Goal: Information Seeking & Learning: Check status

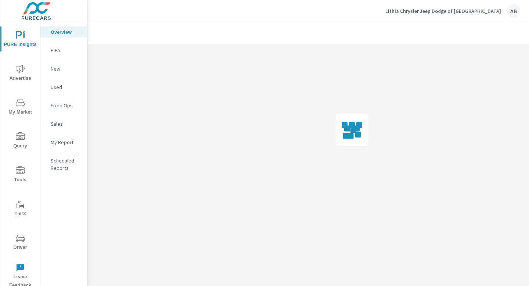
click at [29, 240] on span "Driver" at bounding box center [20, 243] width 35 height 18
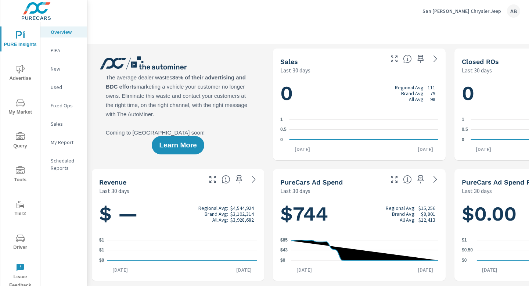
scroll to position [0, 0]
click at [19, 244] on span "Driver" at bounding box center [20, 243] width 35 height 18
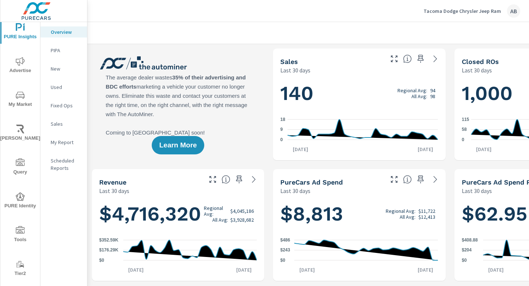
scroll to position [52, 0]
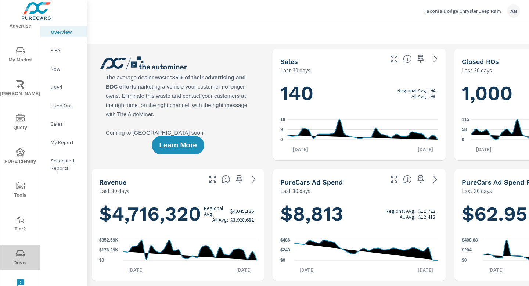
click at [19, 260] on span "Driver" at bounding box center [20, 258] width 35 height 18
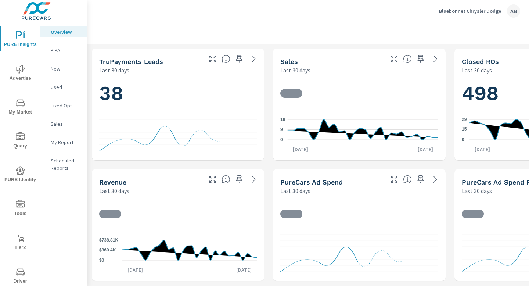
click at [21, 278] on span "Driver" at bounding box center [20, 277] width 35 height 18
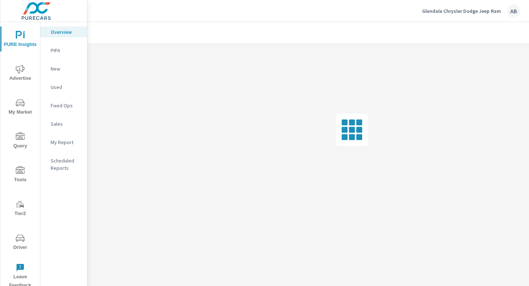
click at [18, 243] on span "Driver" at bounding box center [20, 243] width 35 height 18
click at [19, 273] on icon "nav menu" at bounding box center [20, 272] width 9 height 9
click at [18, 242] on icon "nav menu" at bounding box center [20, 238] width 9 height 9
click at [26, 244] on span "Driver" at bounding box center [20, 243] width 35 height 18
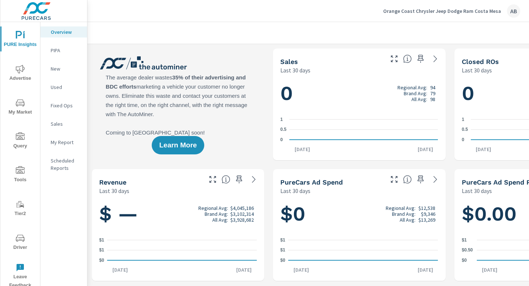
scroll to position [0, 0]
click at [20, 243] on span "Driver" at bounding box center [20, 243] width 35 height 18
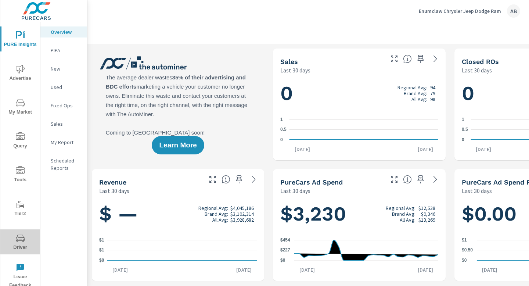
click at [21, 244] on span "Driver" at bounding box center [20, 243] width 35 height 18
click at [21, 246] on span "Driver" at bounding box center [20, 243] width 35 height 18
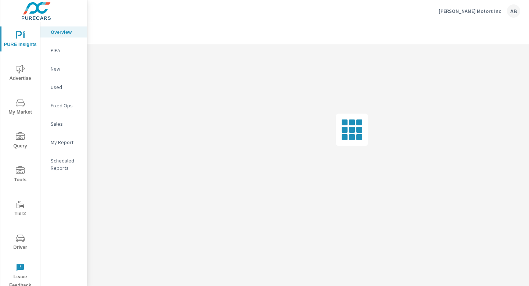
click at [20, 245] on span "Driver" at bounding box center [20, 243] width 35 height 18
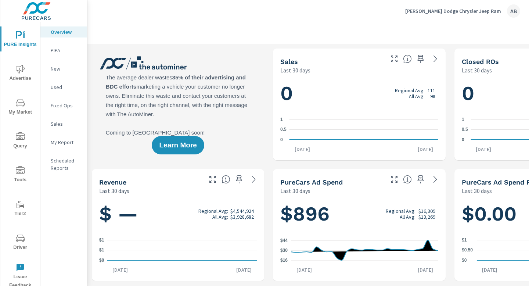
scroll to position [0, 0]
click at [18, 242] on icon "nav menu" at bounding box center [20, 238] width 9 height 9
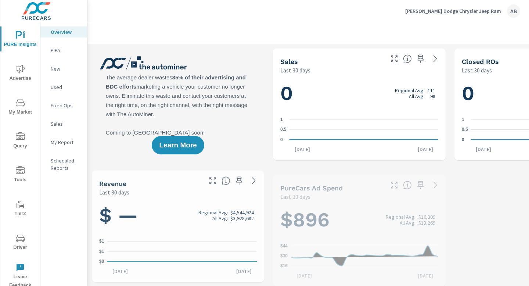
scroll to position [0, 0]
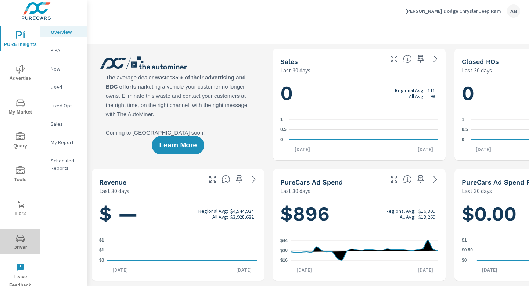
click at [17, 243] on span "Driver" at bounding box center [20, 243] width 35 height 18
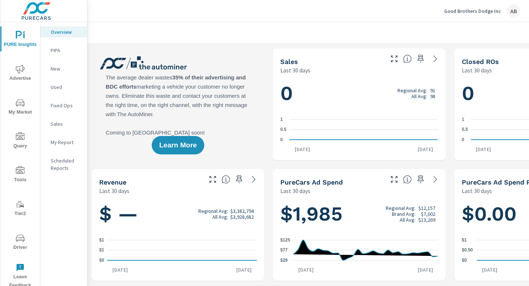
scroll to position [0, 0]
click at [21, 242] on icon "nav menu" at bounding box center [20, 238] width 9 height 9
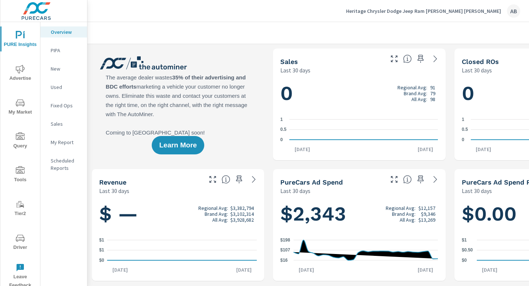
scroll to position [0, 0]
click at [19, 246] on span "Driver" at bounding box center [20, 243] width 35 height 18
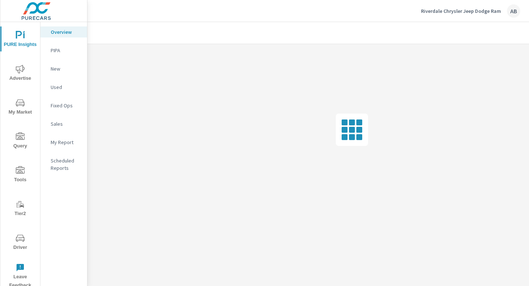
click at [16, 242] on icon "nav menu" at bounding box center [20, 238] width 9 height 9
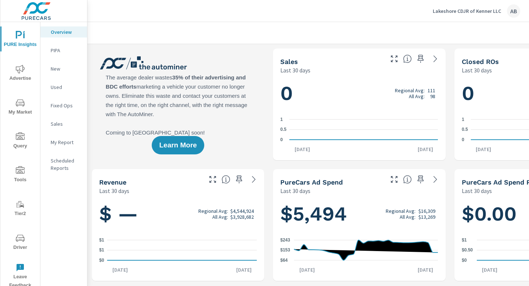
scroll to position [0, 0]
click at [20, 245] on span "Driver" at bounding box center [20, 243] width 35 height 18
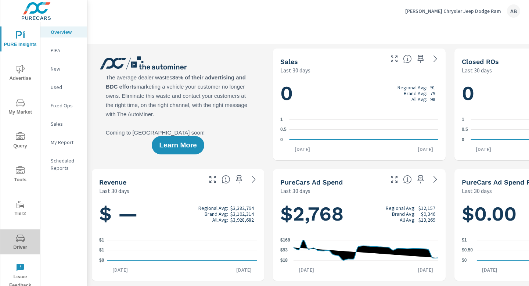
click at [20, 241] on icon "nav menu" at bounding box center [20, 238] width 9 height 9
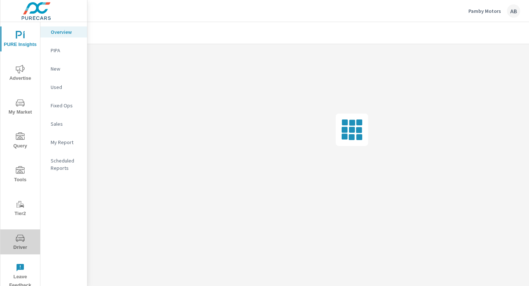
click at [20, 239] on icon "nav menu" at bounding box center [20, 238] width 9 height 9
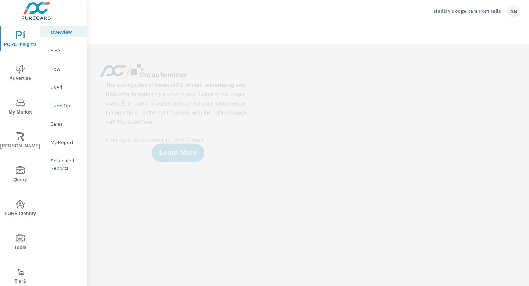
scroll to position [52, 0]
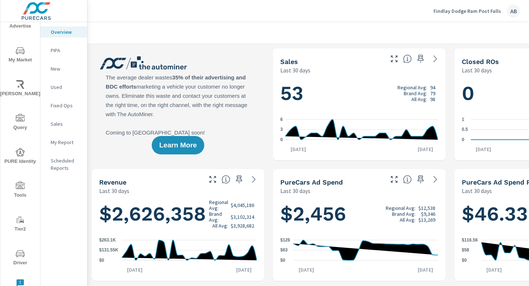
click at [18, 258] on span "Driver" at bounding box center [20, 258] width 35 height 18
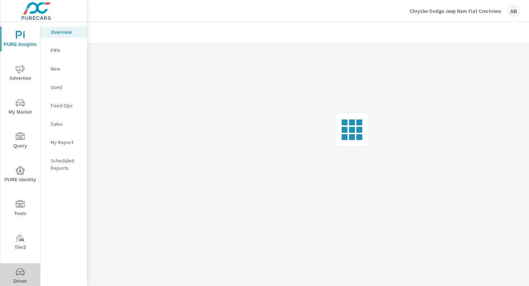
click at [20, 280] on span "Driver" at bounding box center [20, 277] width 35 height 18
click at [19, 277] on span "Driver" at bounding box center [20, 277] width 35 height 18
click at [25, 244] on span "Driver" at bounding box center [20, 243] width 35 height 18
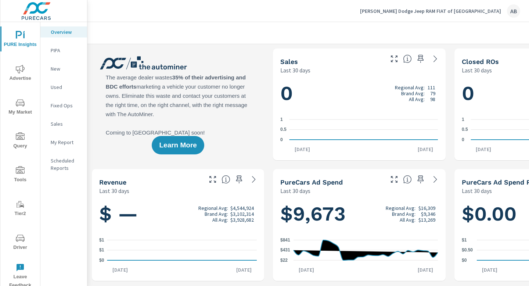
scroll to position [0, 0]
click at [23, 243] on span "Driver" at bounding box center [20, 243] width 35 height 18
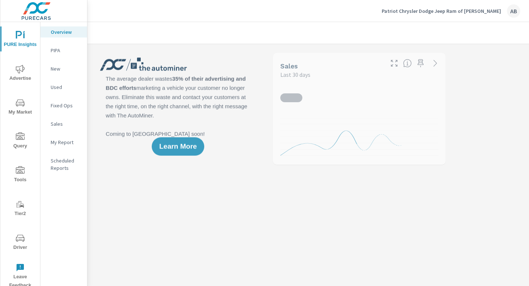
scroll to position [0, 0]
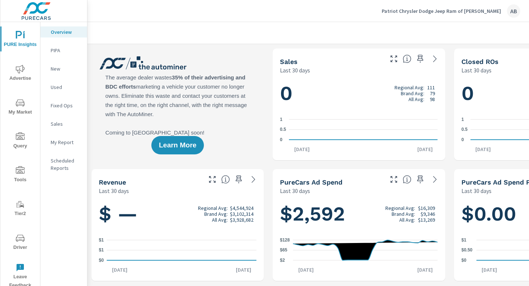
click at [20, 243] on span "Driver" at bounding box center [20, 243] width 35 height 18
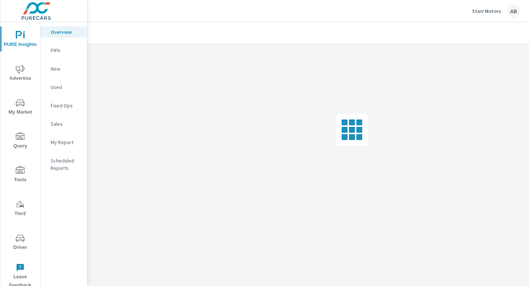
click at [22, 242] on icon "nav menu" at bounding box center [20, 238] width 9 height 9
click at [21, 244] on span "Driver" at bounding box center [20, 243] width 35 height 18
click at [17, 240] on icon "nav menu" at bounding box center [20, 238] width 9 height 9
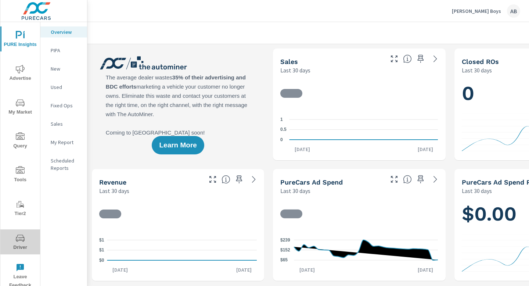
click at [17, 243] on span "Driver" at bounding box center [20, 243] width 35 height 18
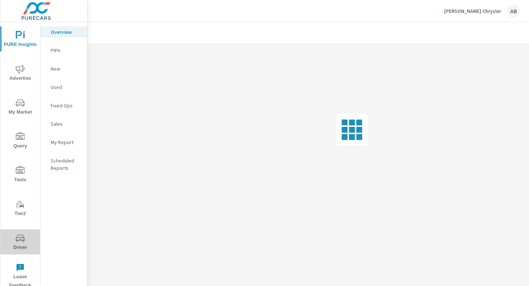
click at [22, 242] on icon "nav menu" at bounding box center [20, 238] width 9 height 9
click at [17, 240] on icon "nav menu" at bounding box center [20, 238] width 9 height 9
click at [20, 244] on span "Driver" at bounding box center [20, 243] width 35 height 18
click at [14, 240] on span "Driver" at bounding box center [20, 243] width 35 height 18
click at [19, 241] on icon "nav menu" at bounding box center [20, 238] width 9 height 9
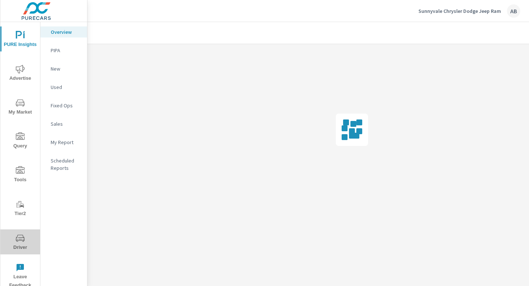
click at [20, 243] on span "Driver" at bounding box center [20, 243] width 35 height 18
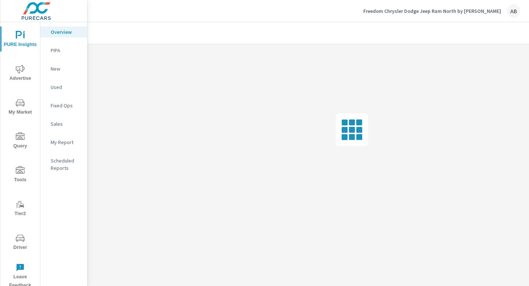
click at [19, 244] on span "Driver" at bounding box center [20, 243] width 35 height 18
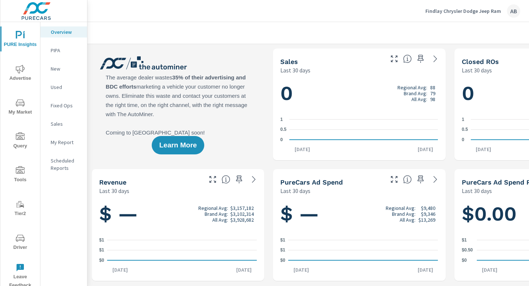
scroll to position [2, 0]
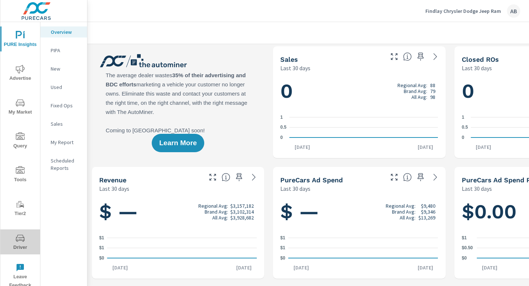
click at [18, 238] on icon "nav menu" at bounding box center [20, 238] width 9 height 9
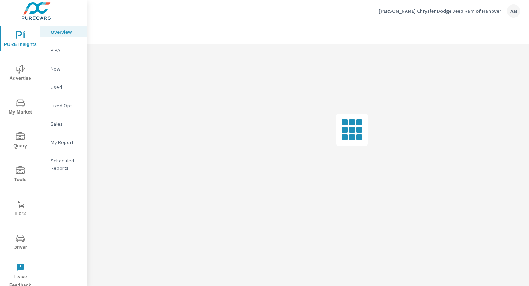
click at [19, 239] on icon "nav menu" at bounding box center [20, 239] width 4 height 0
click at [10, 243] on span "Driver" at bounding box center [20, 243] width 35 height 18
click at [18, 244] on span "Driver" at bounding box center [20, 243] width 35 height 18
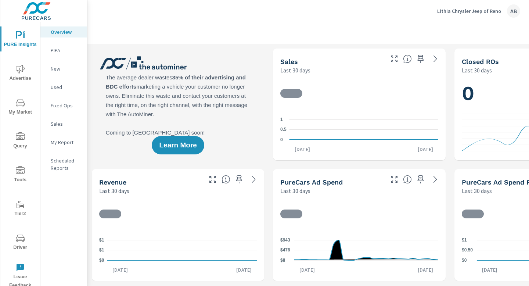
click at [21, 243] on span "Driver" at bounding box center [20, 243] width 35 height 18
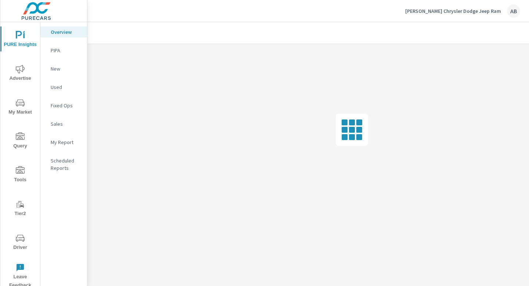
click at [19, 245] on span "Driver" at bounding box center [20, 243] width 35 height 18
